Goal: Information Seeking & Learning: Learn about a topic

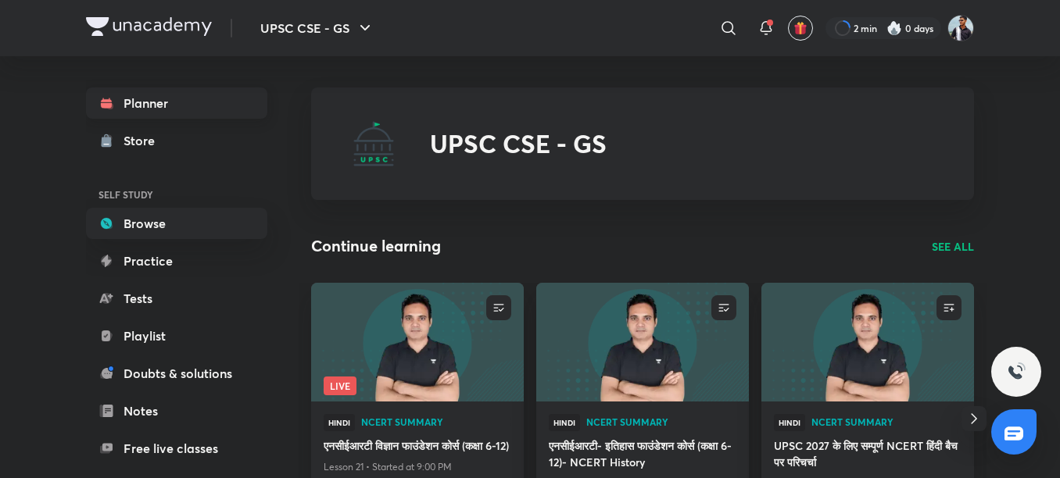
click at [155, 100] on link "Planner" at bounding box center [176, 103] width 181 height 31
click at [187, 96] on link "Planner" at bounding box center [176, 103] width 181 height 31
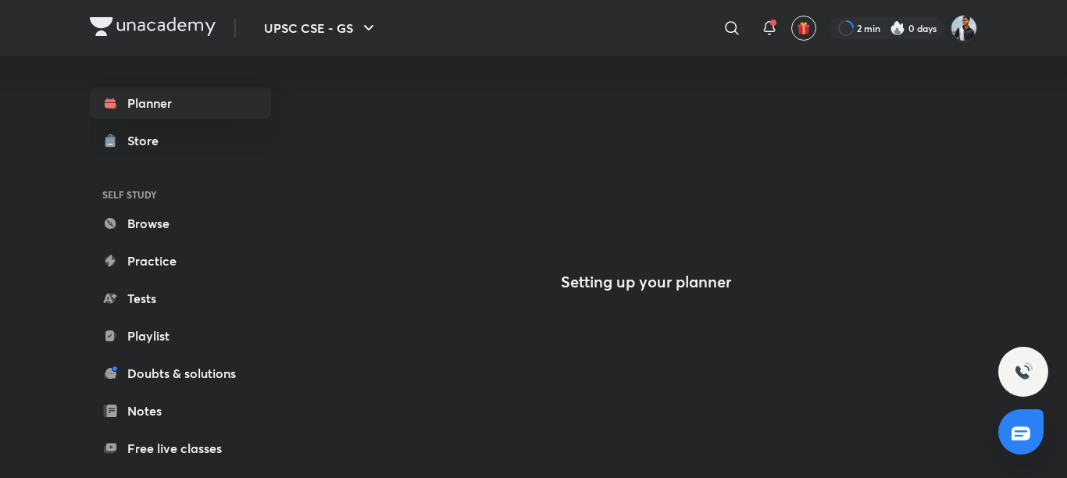
drag, startPoint x: 0, startPoint y: 77, endPoint x: 0, endPoint y: 36, distance: 40.6
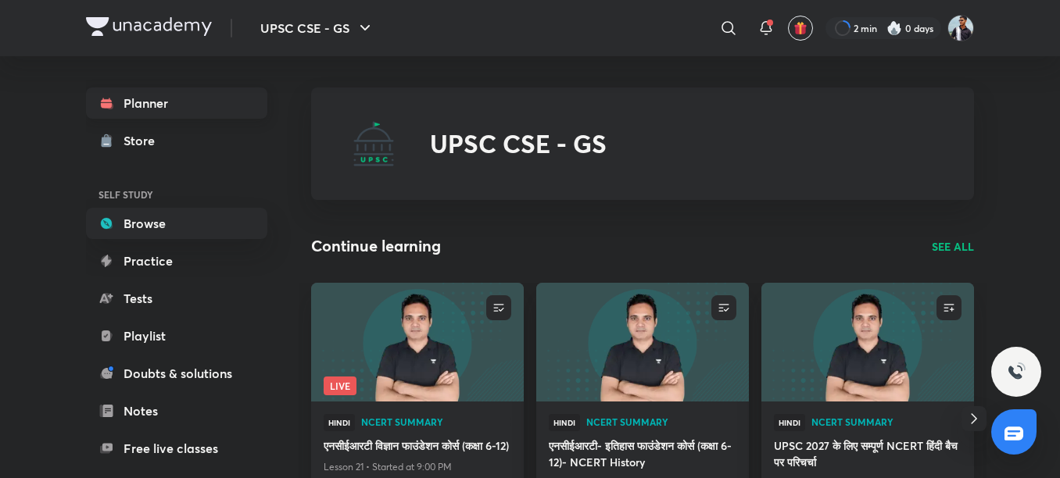
click at [194, 102] on link "Planner" at bounding box center [176, 103] width 181 height 31
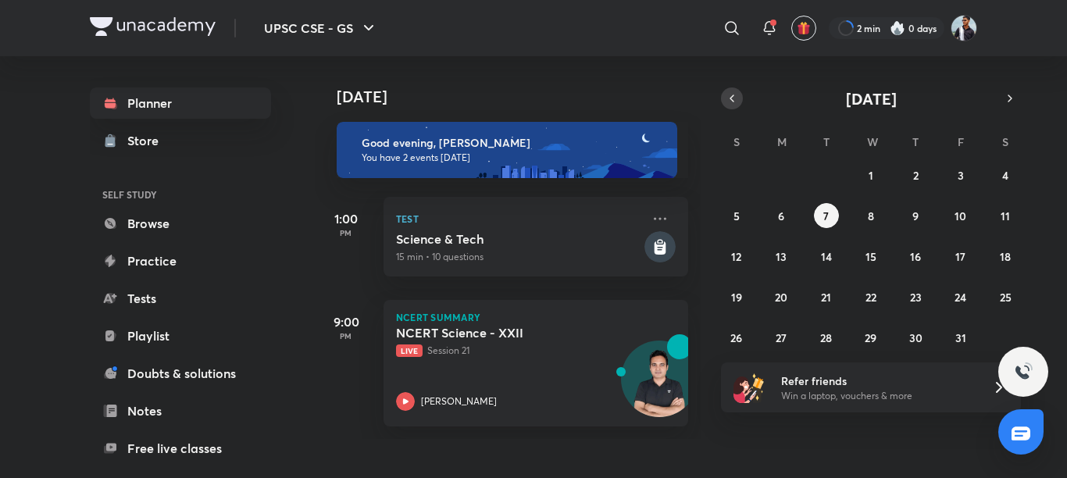
click at [736, 99] on icon "button" at bounding box center [732, 98] width 13 height 14
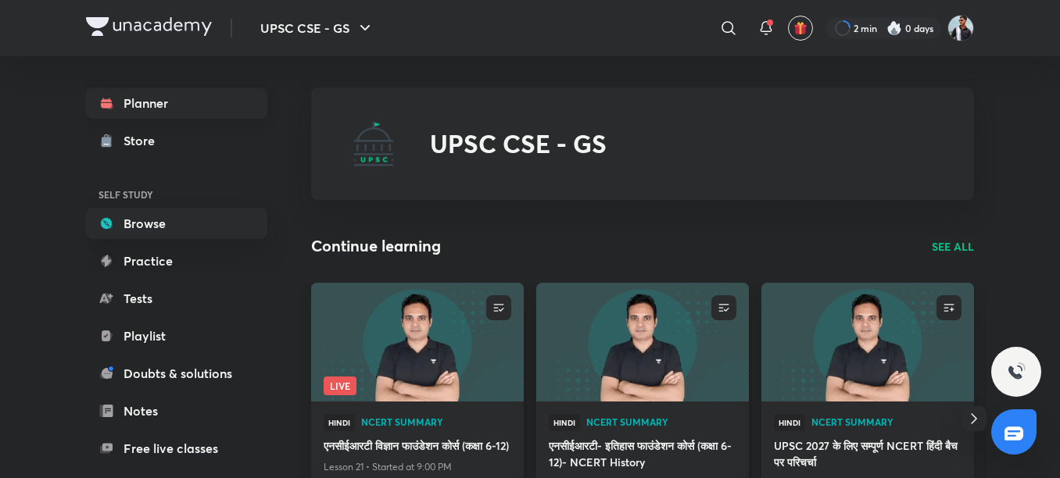
click at [181, 102] on link "Planner" at bounding box center [176, 103] width 181 height 31
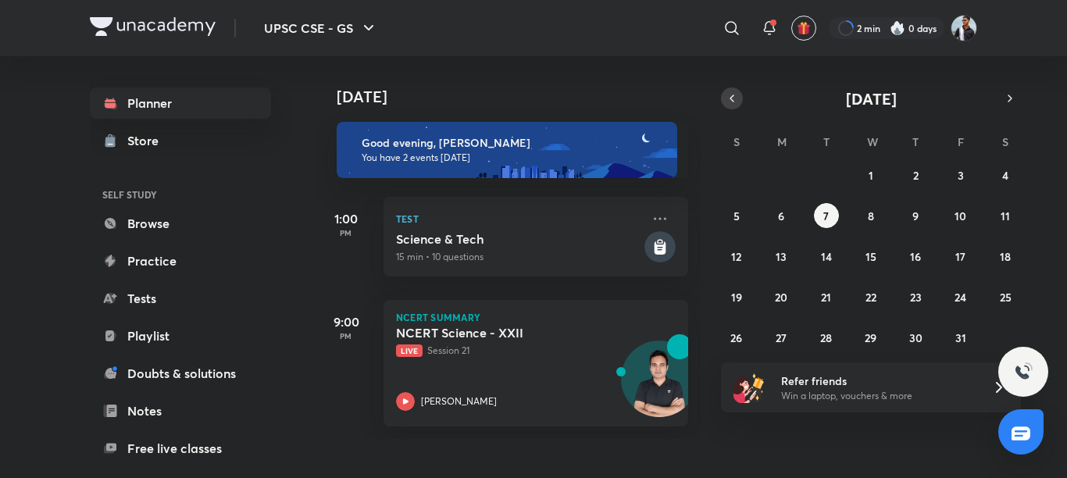
click at [731, 93] on icon "button" at bounding box center [732, 98] width 13 height 14
click at [919, 299] on abbr "25" at bounding box center [916, 297] width 12 height 15
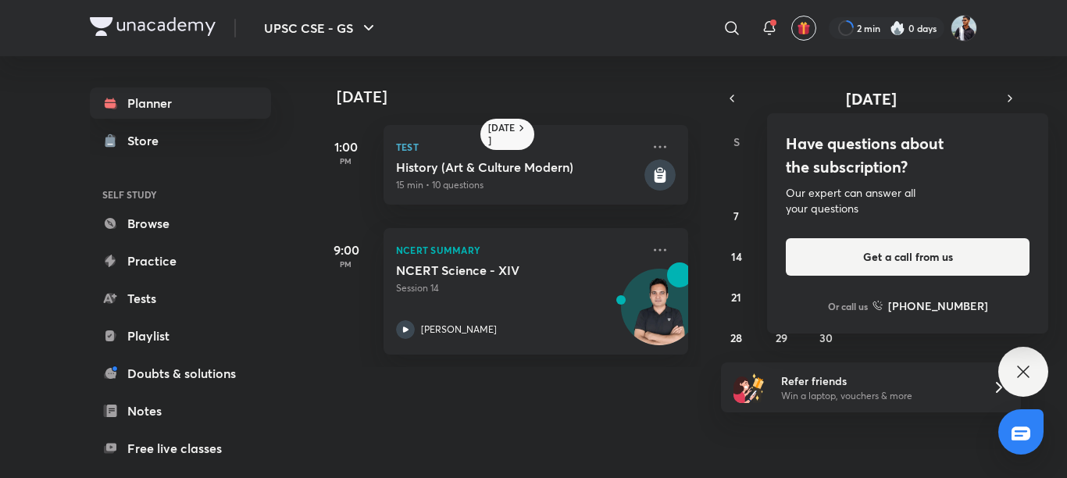
click at [969, 294] on div "Have questions about the subscription? Our expert can answer all your questions…" at bounding box center [907, 223] width 281 height 220
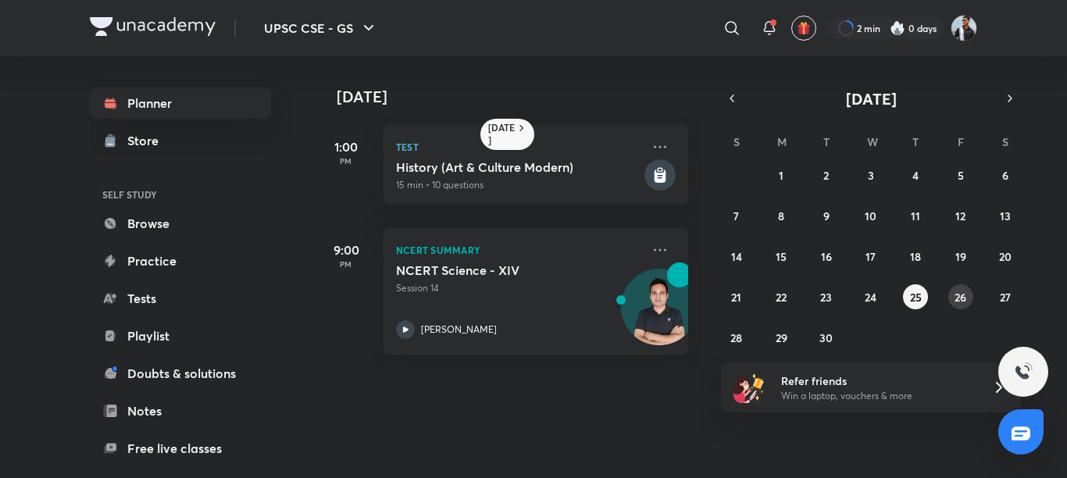
click at [961, 298] on abbr "26" at bounding box center [961, 297] width 12 height 15
click at [637, 245] on div "NCERT Summary NCERT Science - XV Session [GEOGRAPHIC_DATA][PERSON_NAME]" at bounding box center [536, 291] width 305 height 127
click at [651, 248] on icon at bounding box center [660, 250] width 19 height 19
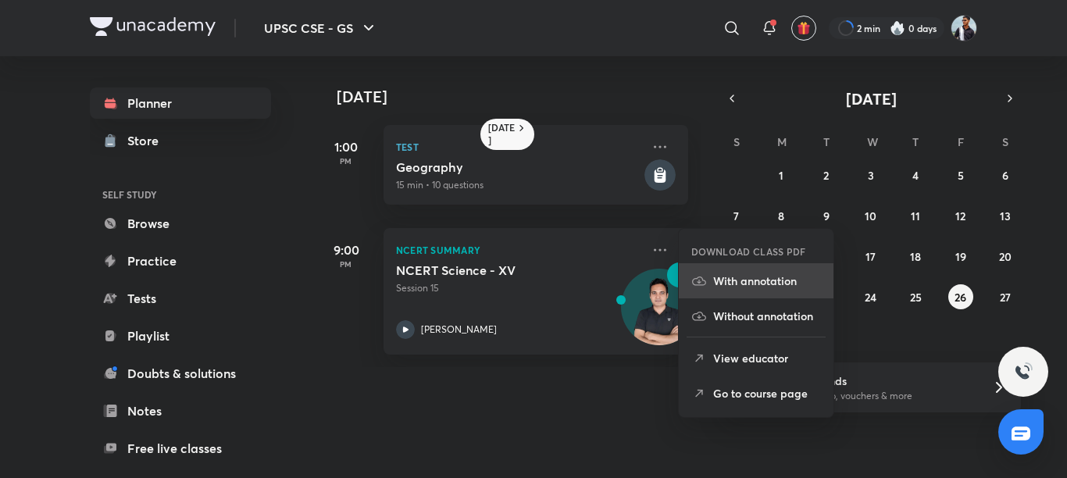
click at [769, 284] on p "With annotation" at bounding box center [767, 281] width 108 height 16
